Goal: Task Accomplishment & Management: Complete application form

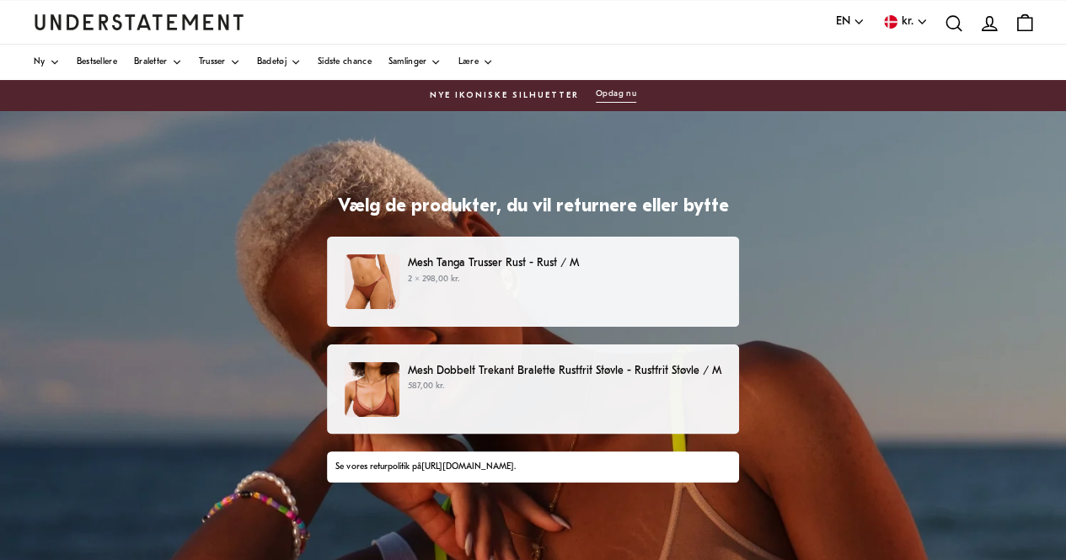
click at [551, 283] on p "2 × 298,00 kr." at bounding box center [565, 279] width 314 height 13
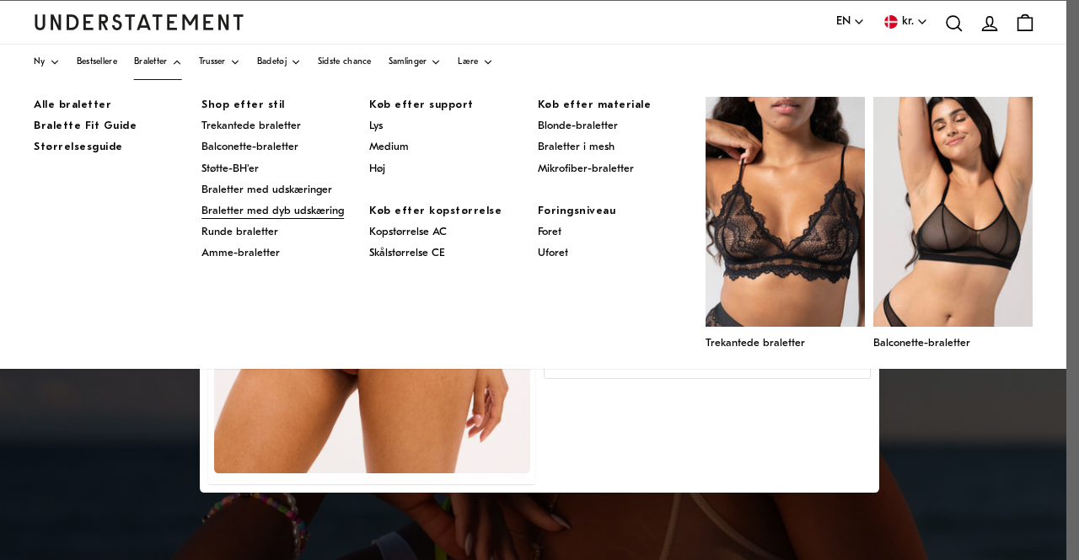
click at [253, 208] on font "Braletter med dyb udskæring" at bounding box center [272, 211] width 142 height 11
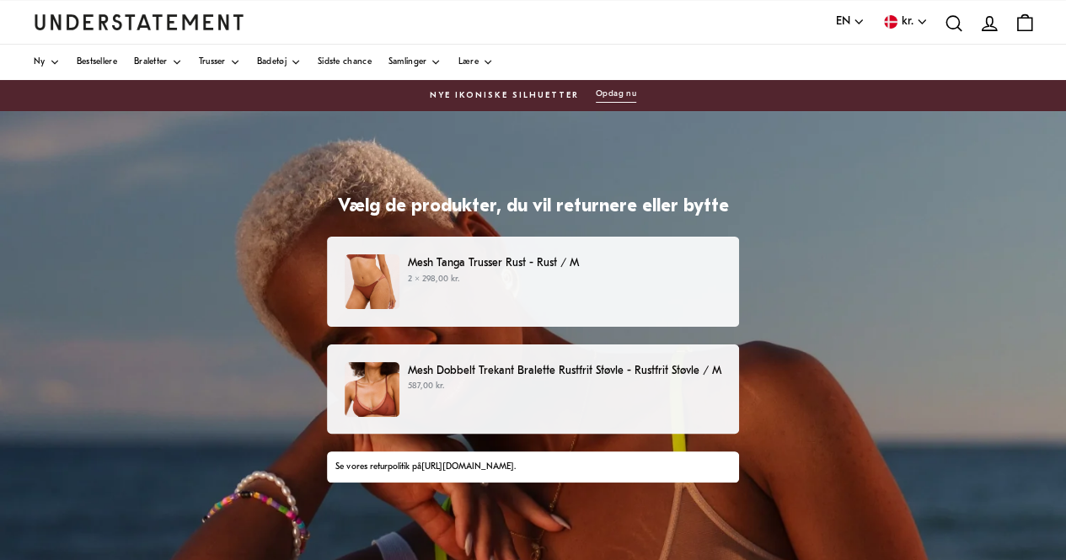
click at [455, 273] on p "2 × 298,00 kr." at bounding box center [565, 279] width 314 height 13
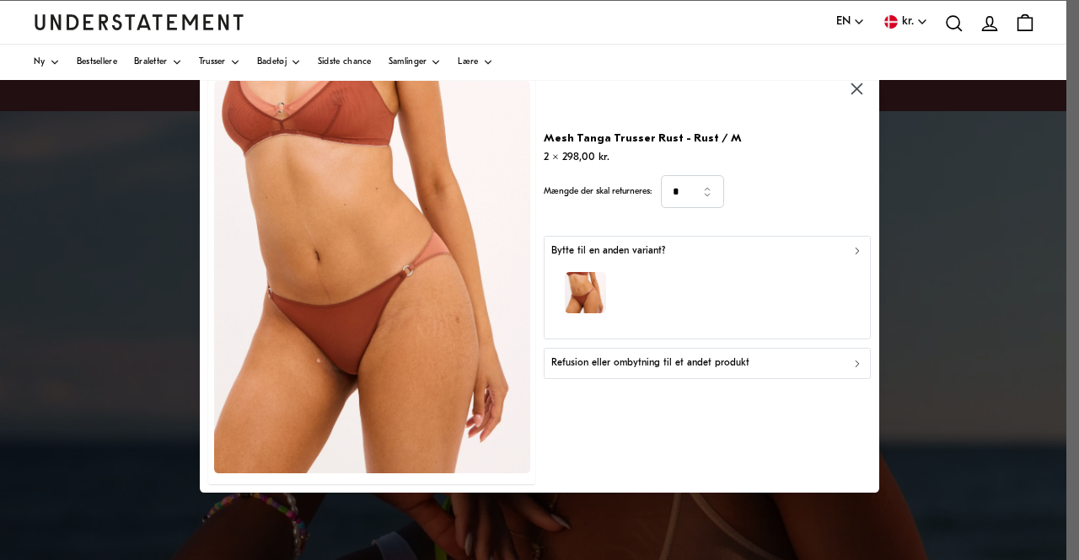
click at [855, 365] on icon "button" at bounding box center [857, 364] width 12 height 12
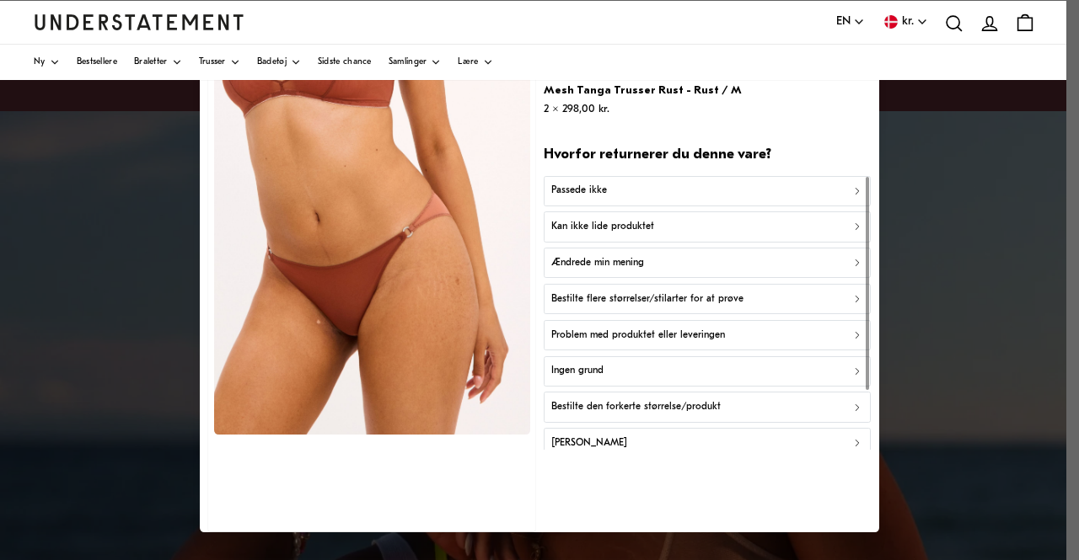
click at [855, 441] on icon "button" at bounding box center [856, 444] width 3 height 6
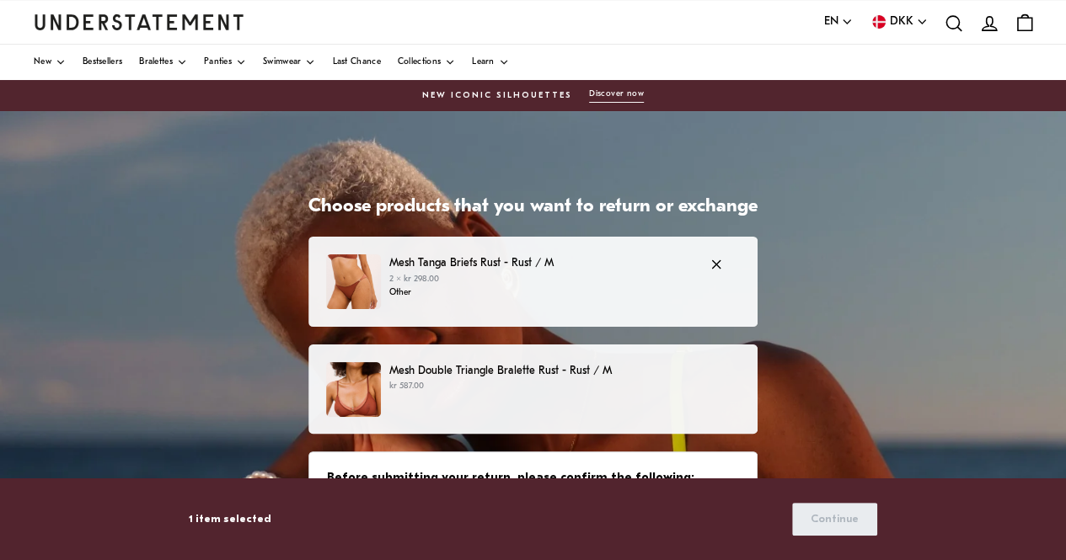
click at [616, 282] on p "2 × kr 298.00" at bounding box center [540, 279] width 303 height 13
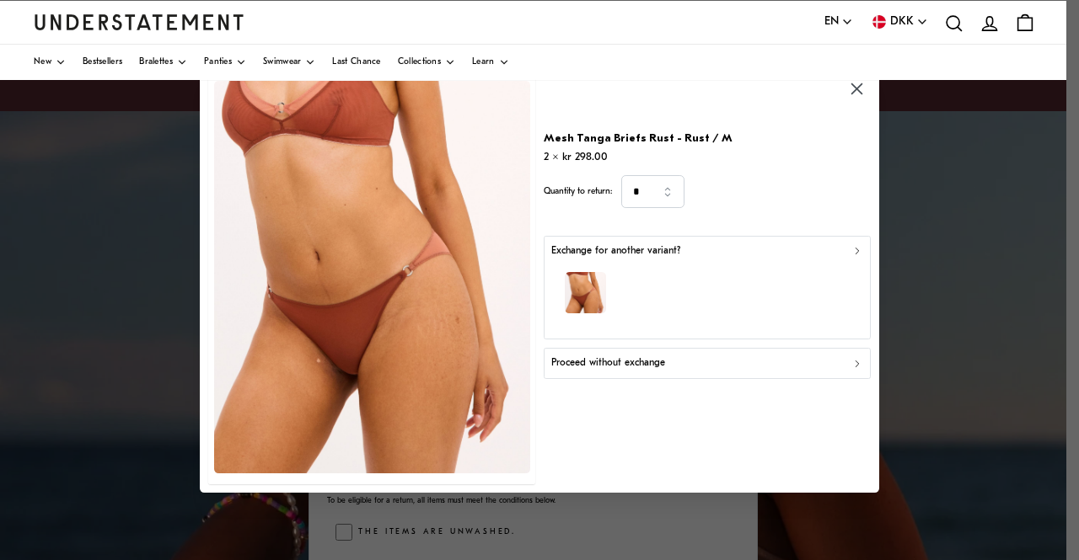
click at [855, 358] on icon "button" at bounding box center [857, 364] width 12 height 12
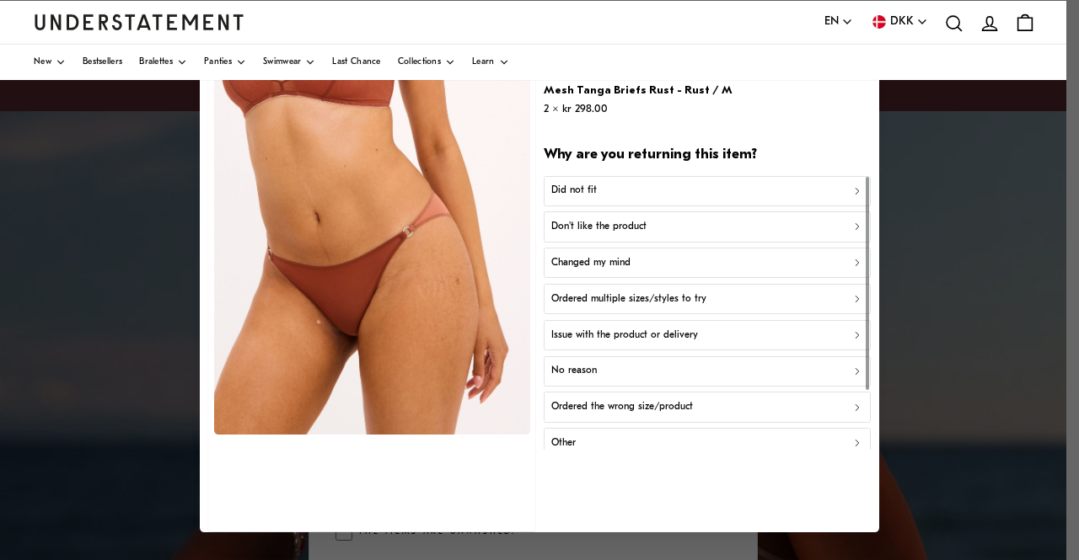
click at [855, 441] on icon "button" at bounding box center [856, 444] width 3 height 6
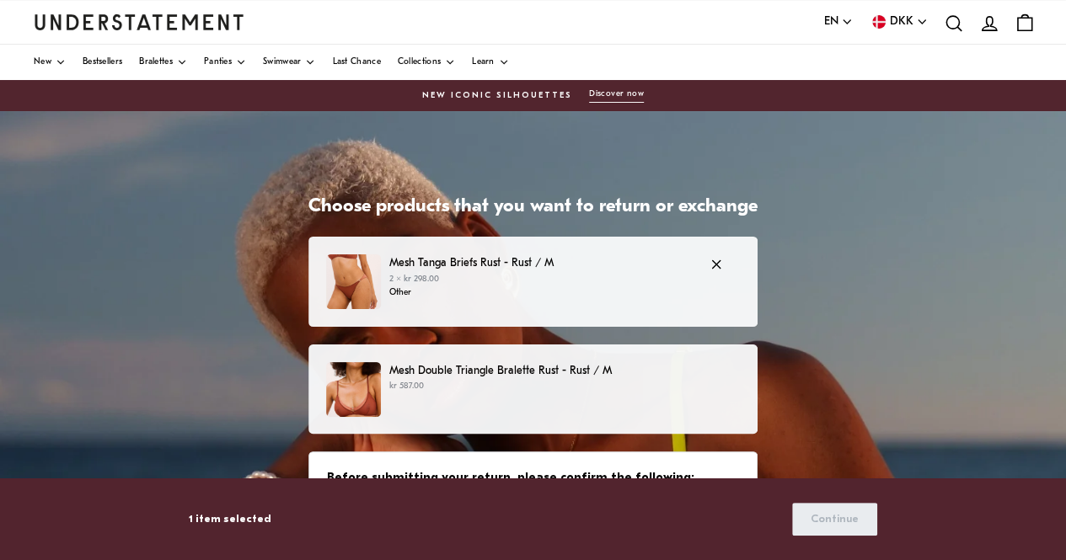
click at [405, 274] on p "2 × kr 298.00" at bounding box center [540, 279] width 303 height 13
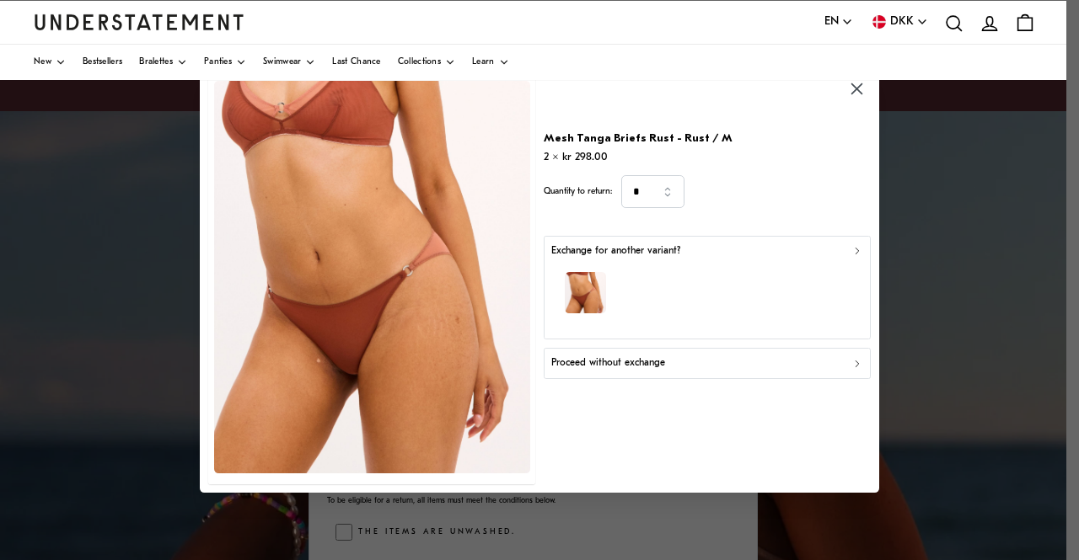
click at [855, 358] on icon "button" at bounding box center [857, 364] width 12 height 12
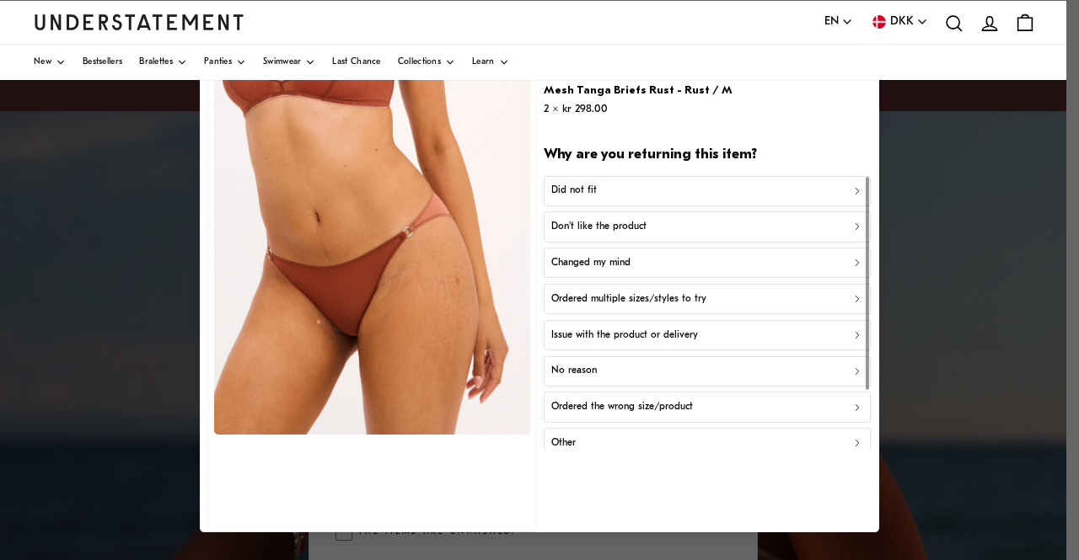
click at [855, 190] on icon "button" at bounding box center [856, 191] width 3 height 6
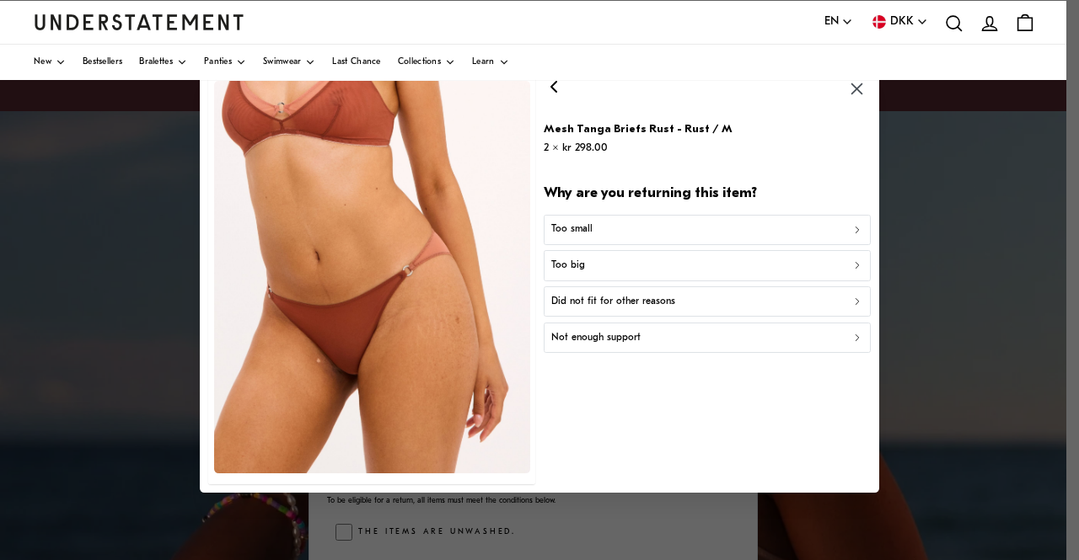
click at [850, 303] on div "Did not fit for other reasons" at bounding box center [707, 302] width 312 height 16
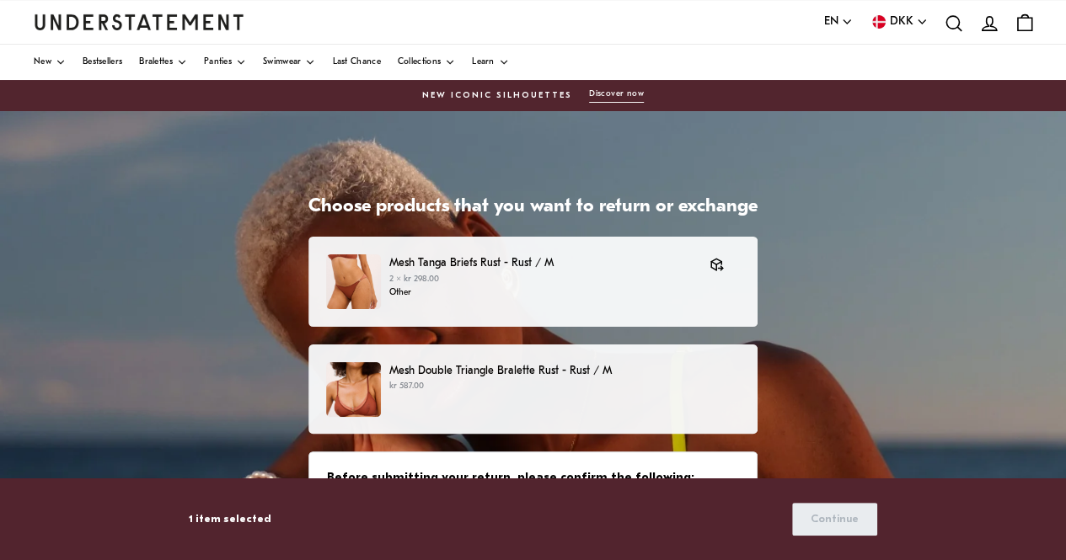
click at [484, 372] on p "Mesh Double Triangle Bralette Rust - Rust / M" at bounding box center [564, 371] width 351 height 18
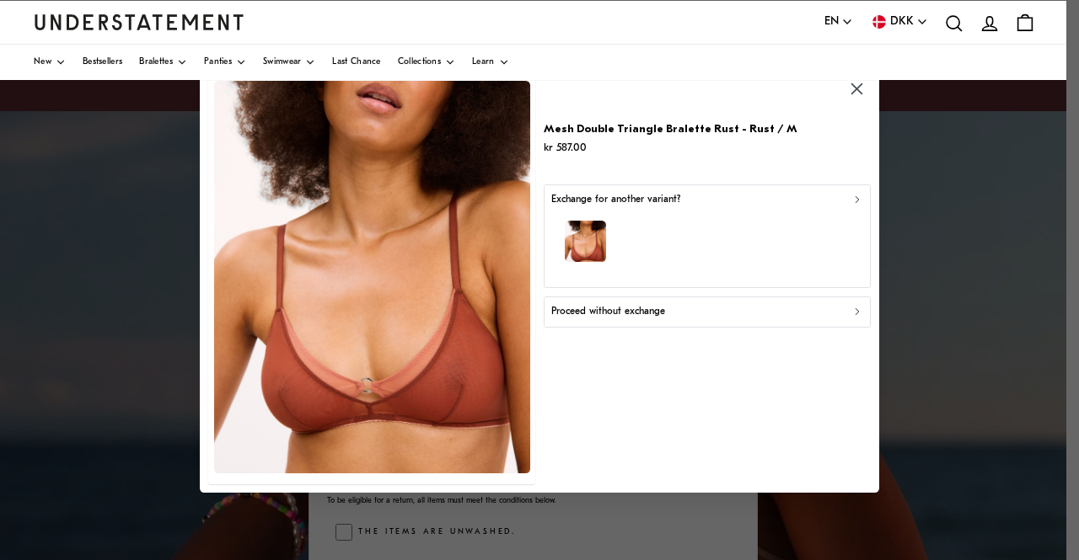
click at [851, 201] on icon "button" at bounding box center [857, 200] width 12 height 12
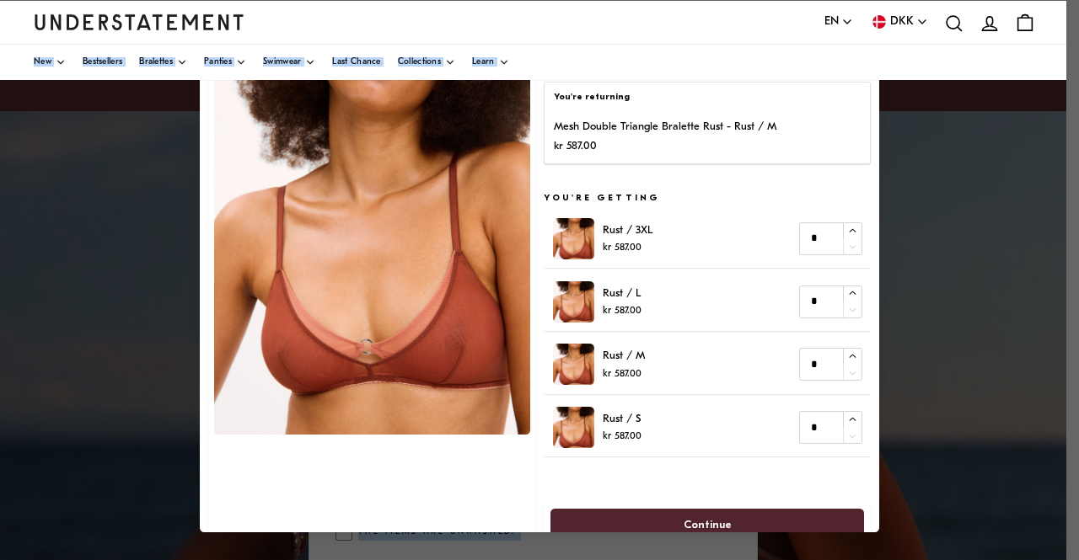
drag, startPoint x: 1077, startPoint y: 164, endPoint x: 1043, endPoint y: -56, distance: 221.8
click at [1043, 0] on html "This website uses cookies to ensure you get the best experience. Learn more Pre…" at bounding box center [539, 477] width 1079 height 954
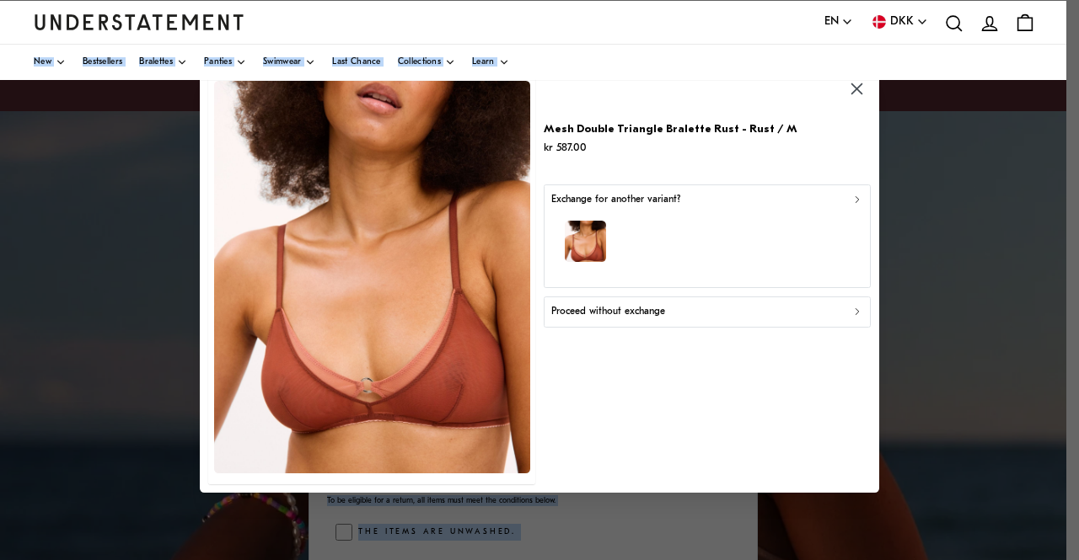
click at [855, 312] on icon "button" at bounding box center [857, 313] width 12 height 12
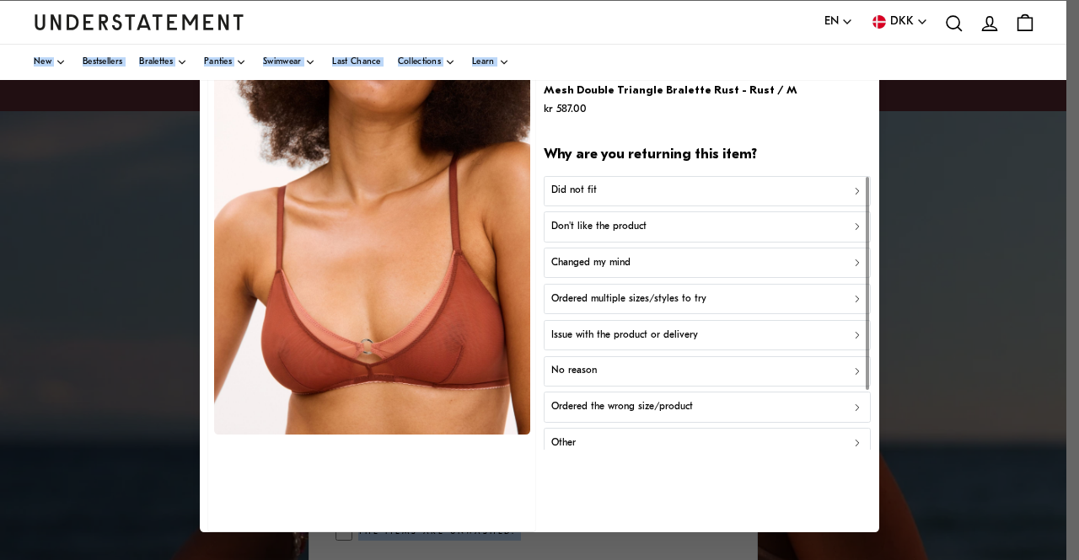
click at [855, 188] on icon "button" at bounding box center [856, 191] width 3 height 6
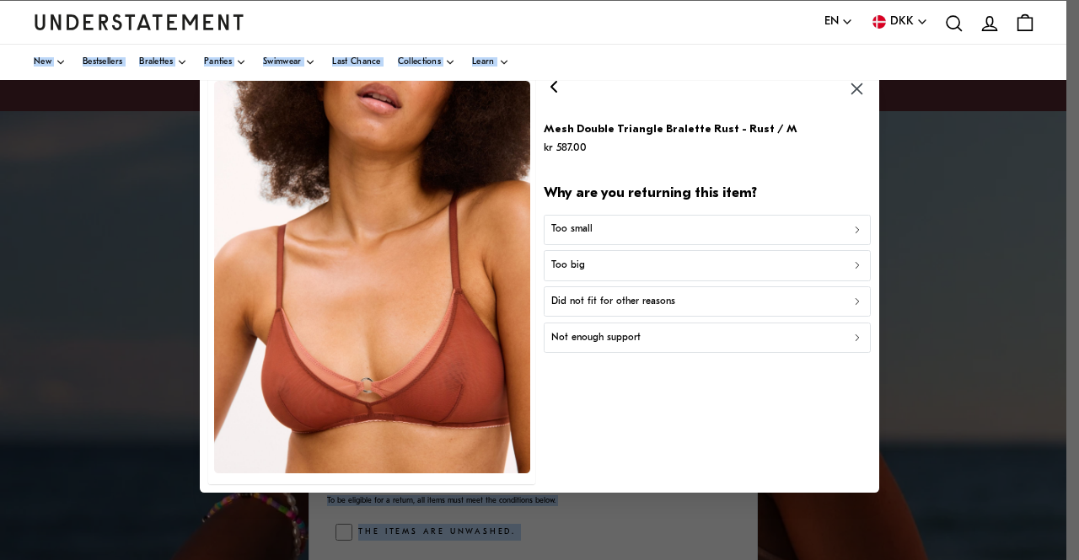
click at [853, 341] on icon "button" at bounding box center [857, 338] width 12 height 12
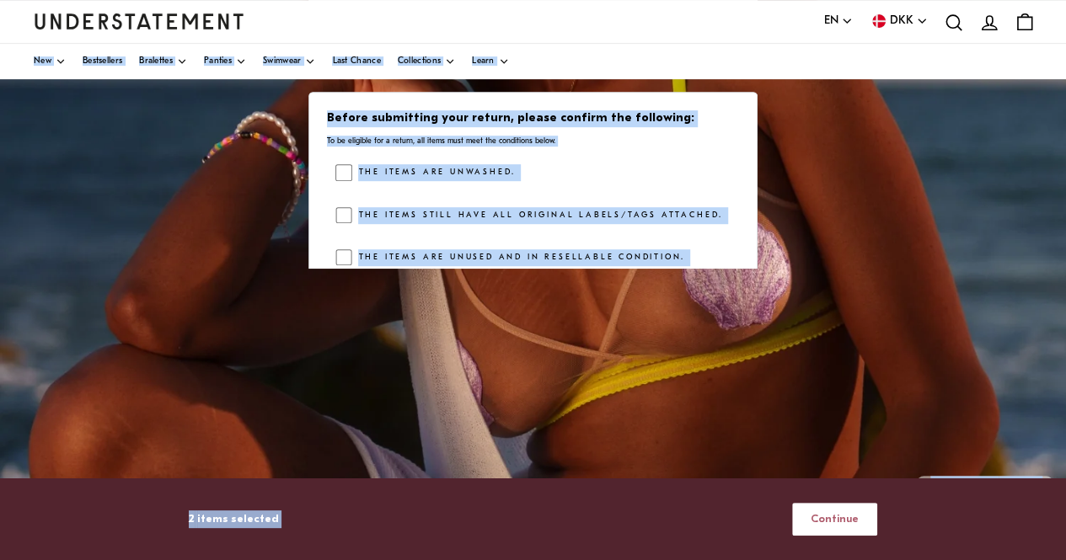
scroll to position [393, 0]
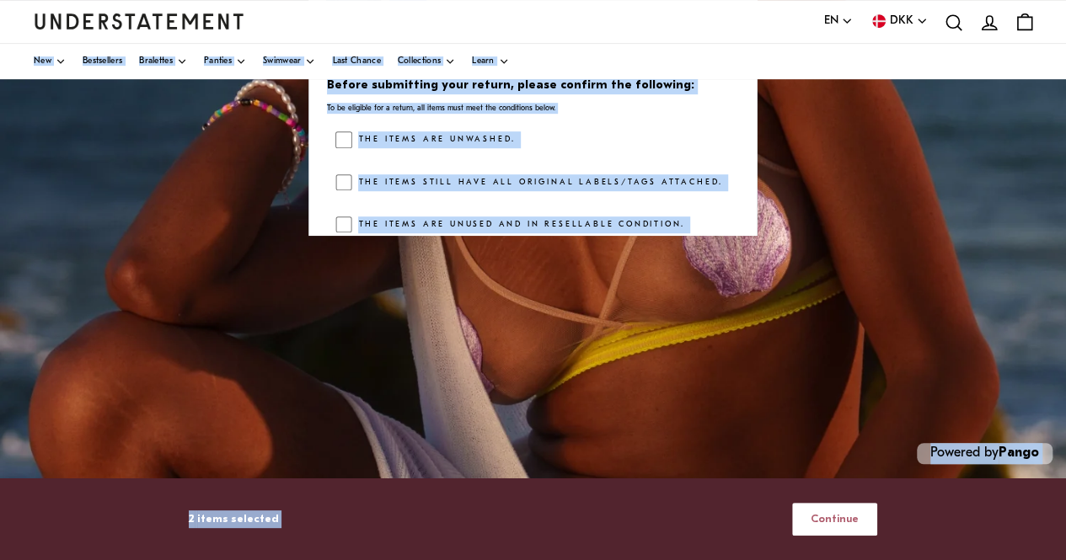
click at [823, 520] on span "Continue" at bounding box center [835, 519] width 48 height 31
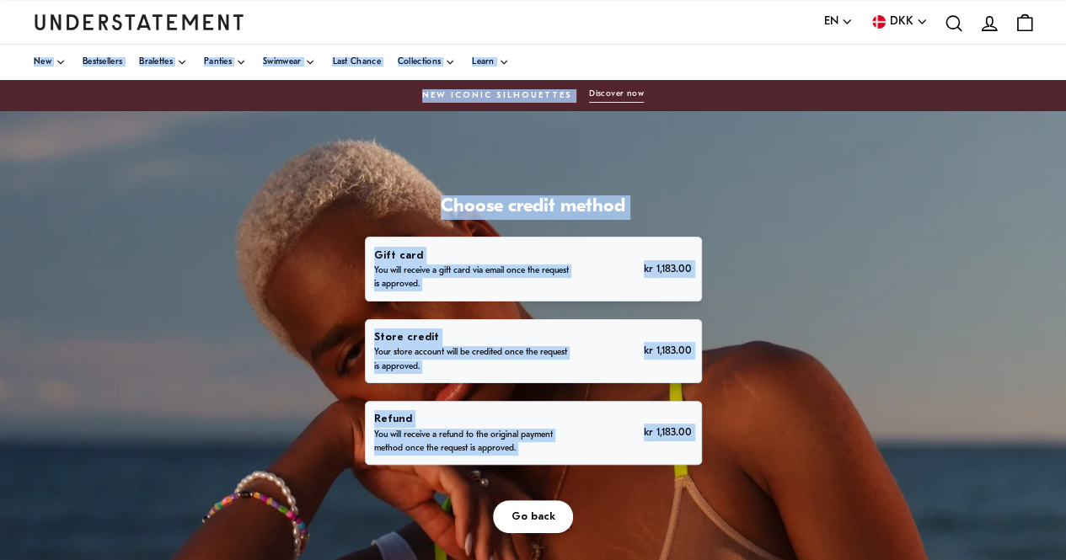
click at [575, 434] on div "Refund You will receive a refund to the original payment method once the reques…" at bounding box center [533, 433] width 318 height 46
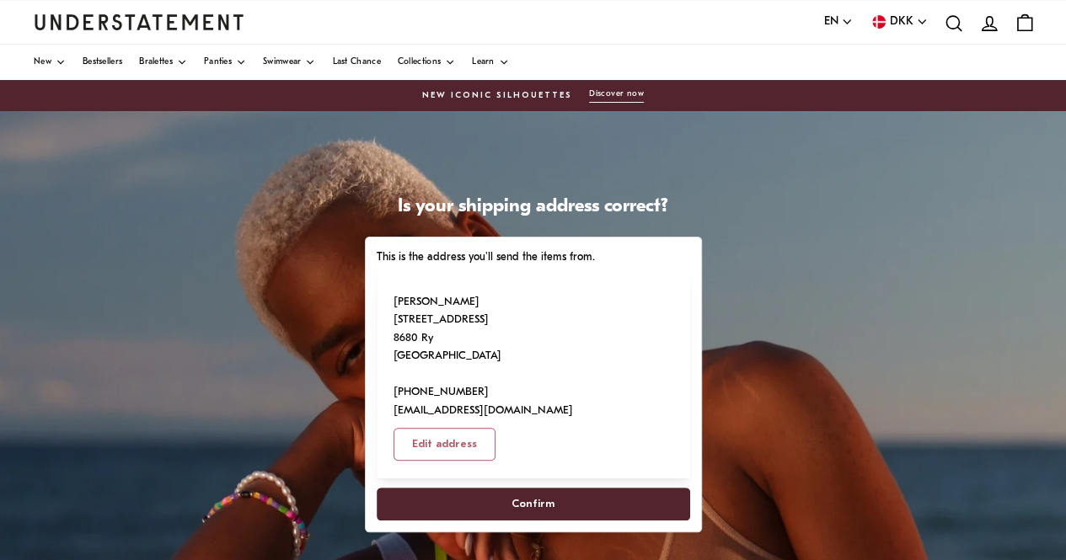
click at [531, 489] on span "Confirm" at bounding box center [533, 504] width 43 height 31
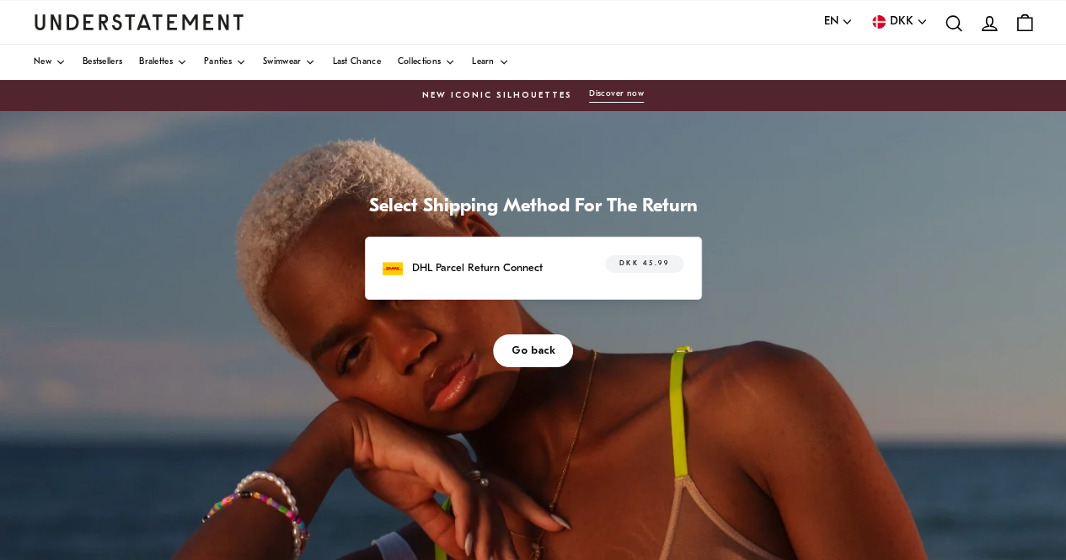
click at [642, 265] on span "DKK 45.99" at bounding box center [644, 264] width 50 height 17
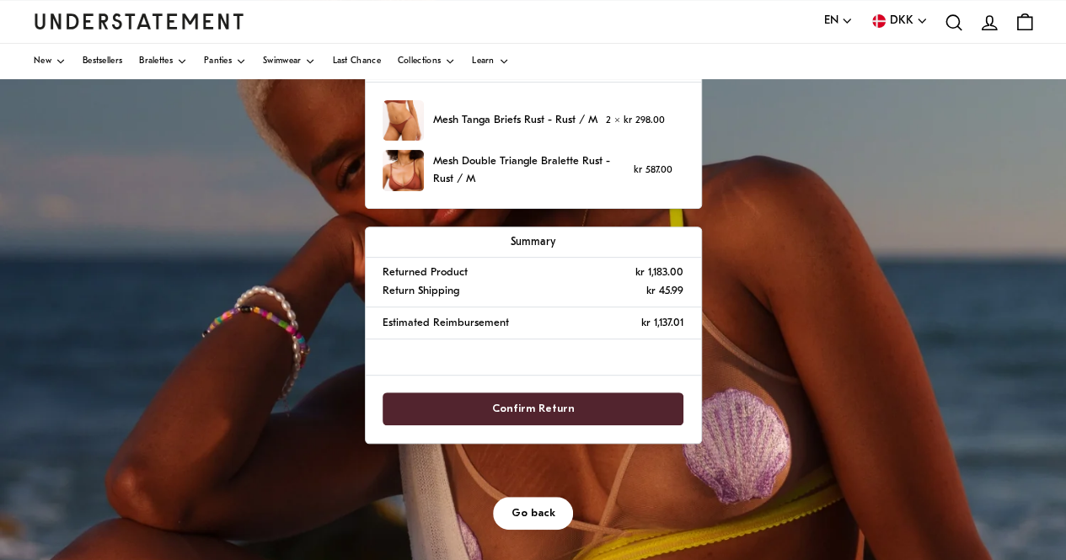
scroll to position [197, 0]
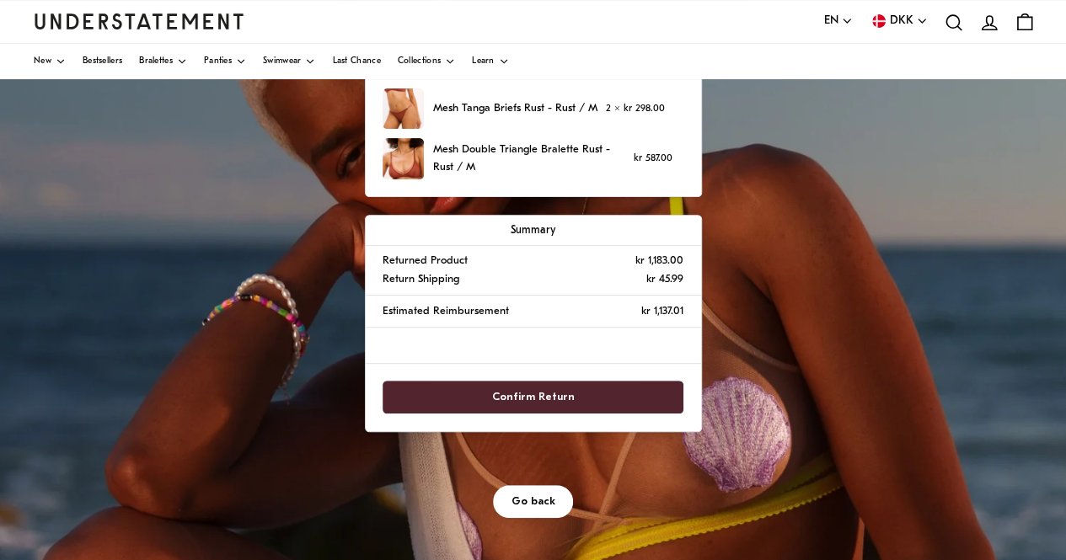
click at [561, 400] on span "Confirm Return" at bounding box center [533, 397] width 83 height 31
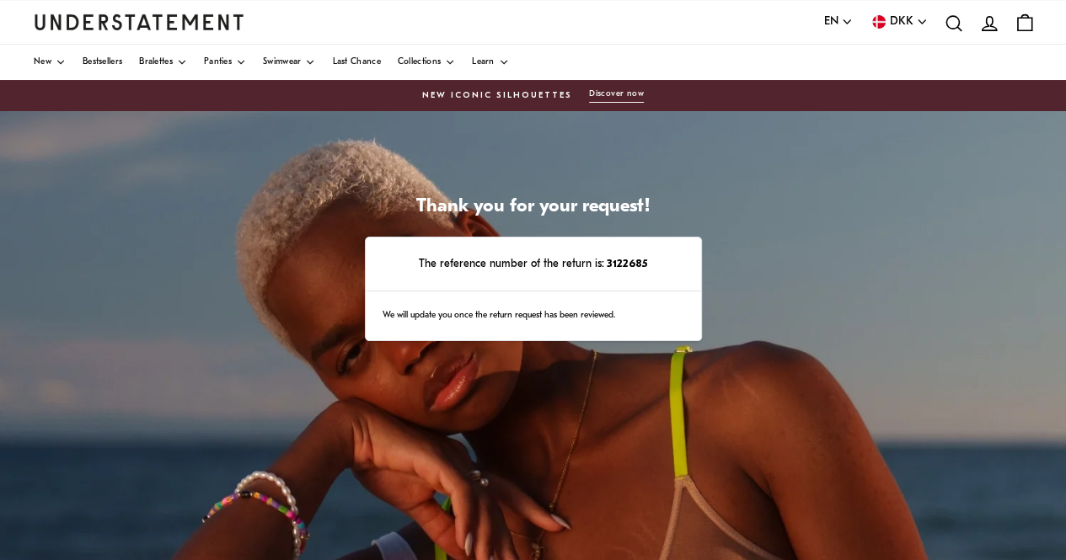
click at [620, 262] on strong "3122685" at bounding box center [625, 264] width 43 height 11
click at [512, 259] on p "The reference number of the return is: 3122685" at bounding box center [533, 264] width 300 height 18
click at [470, 309] on div "We will update you once the return request has been reviewed." at bounding box center [533, 316] width 335 height 49
click at [424, 316] on div "We will update you once the return request has been reviewed." at bounding box center [533, 316] width 335 height 49
